Goal: Task Accomplishment & Management: Use online tool/utility

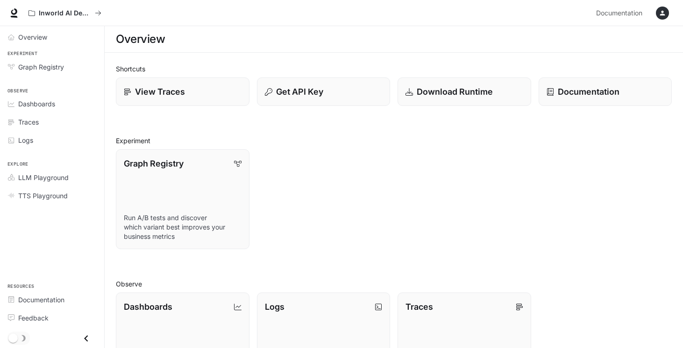
click at [669, 19] on button "button" at bounding box center [662, 13] width 19 height 19
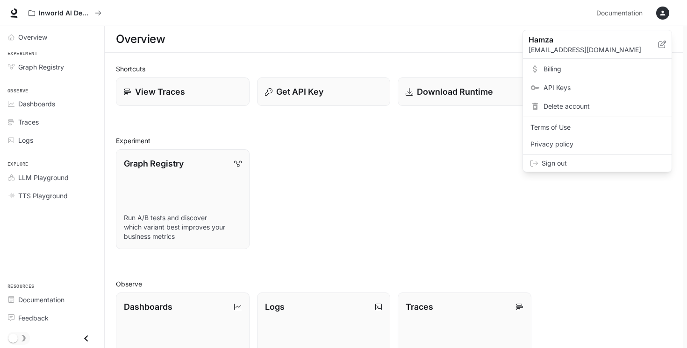
click at [667, 18] on div at bounding box center [343, 174] width 687 height 348
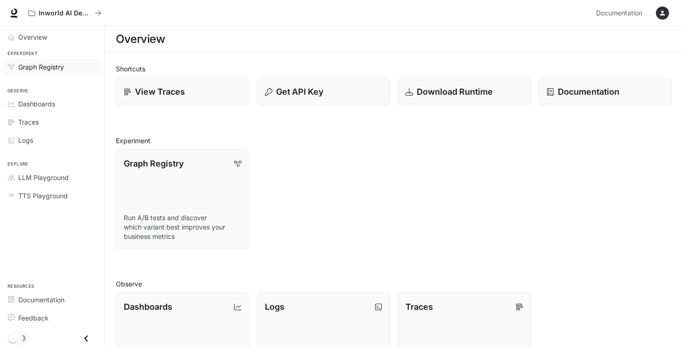
click at [54, 68] on span "Graph Registry" at bounding box center [41, 67] width 46 height 10
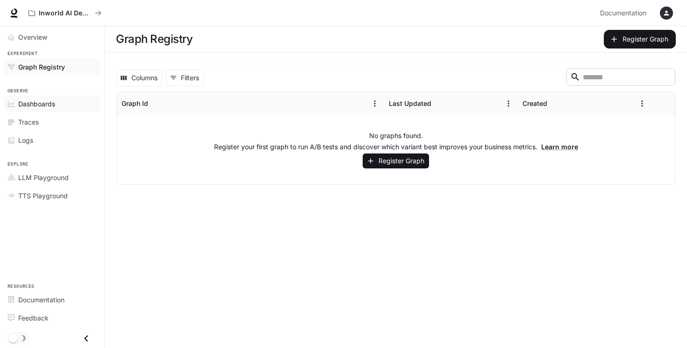
click at [57, 106] on div "Dashboards" at bounding box center [57, 104] width 78 height 10
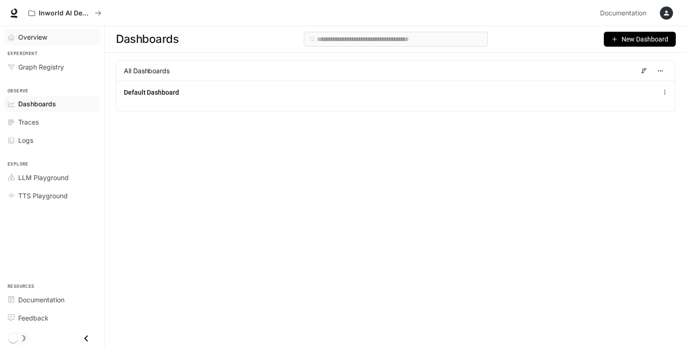
click at [45, 40] on span "Overview" at bounding box center [32, 37] width 29 height 10
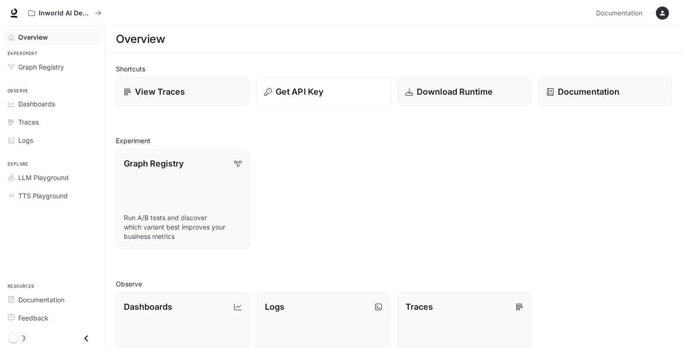
click at [355, 92] on div "Get API Key" at bounding box center [323, 91] width 119 height 13
